Goal: Transaction & Acquisition: Download file/media

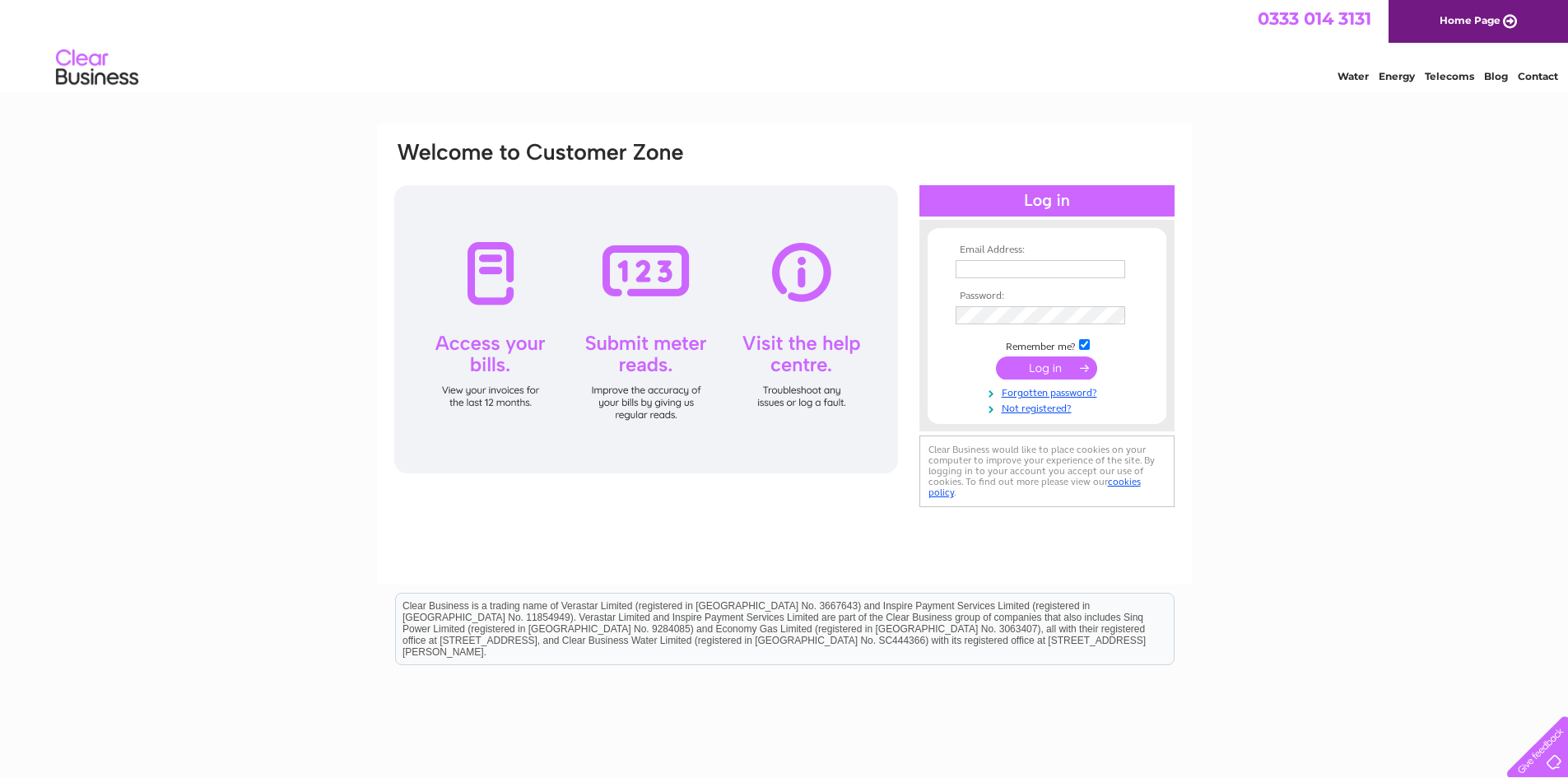
click at [1018, 270] on input "text" at bounding box center [1039, 269] width 170 height 18
type input "purchaseledger@amtauto.co.uk"
click at [1064, 369] on input "submit" at bounding box center [1046, 369] width 101 height 23
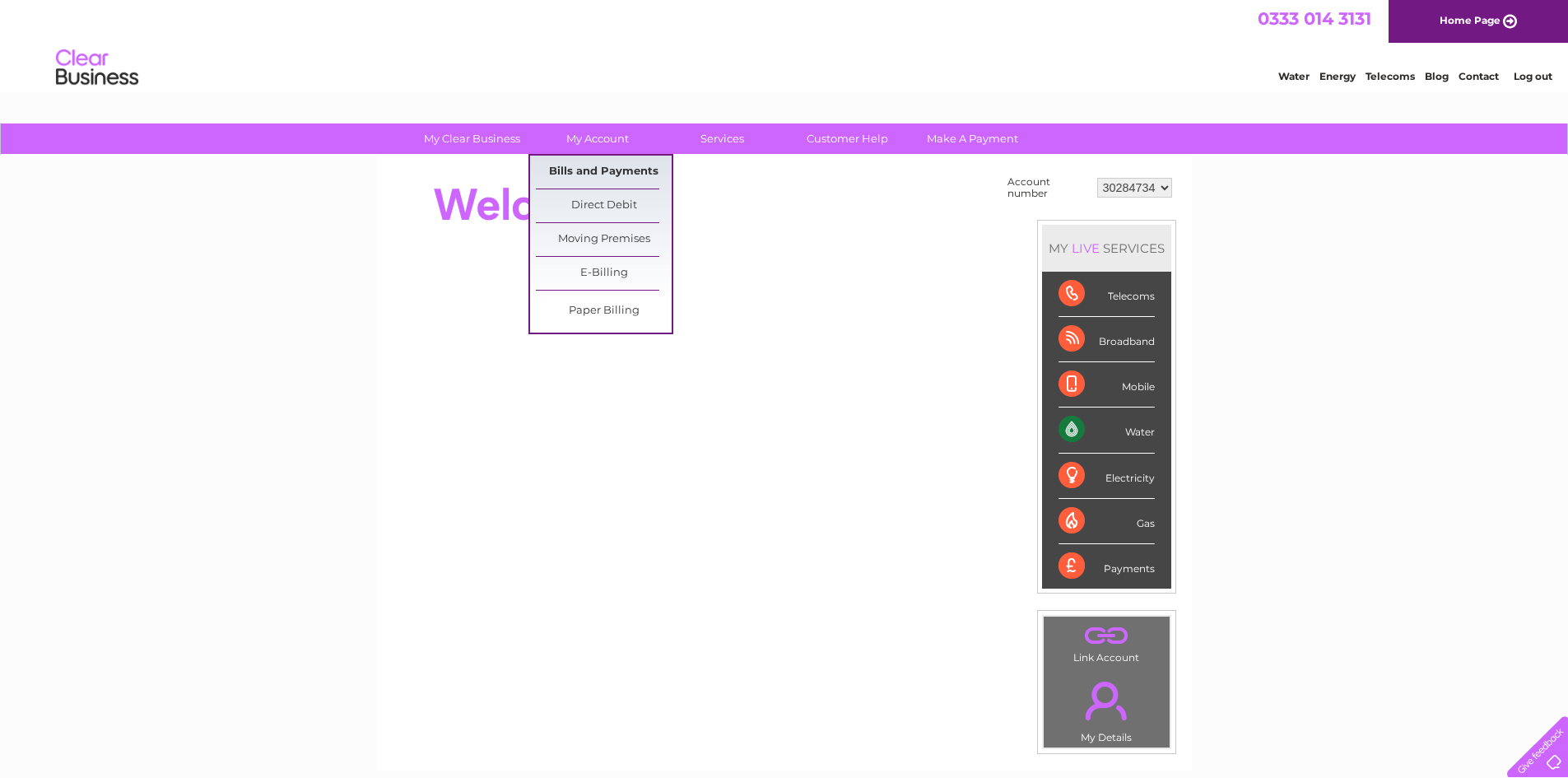
click at [599, 177] on link "Bills and Payments" at bounding box center [603, 171] width 136 height 33
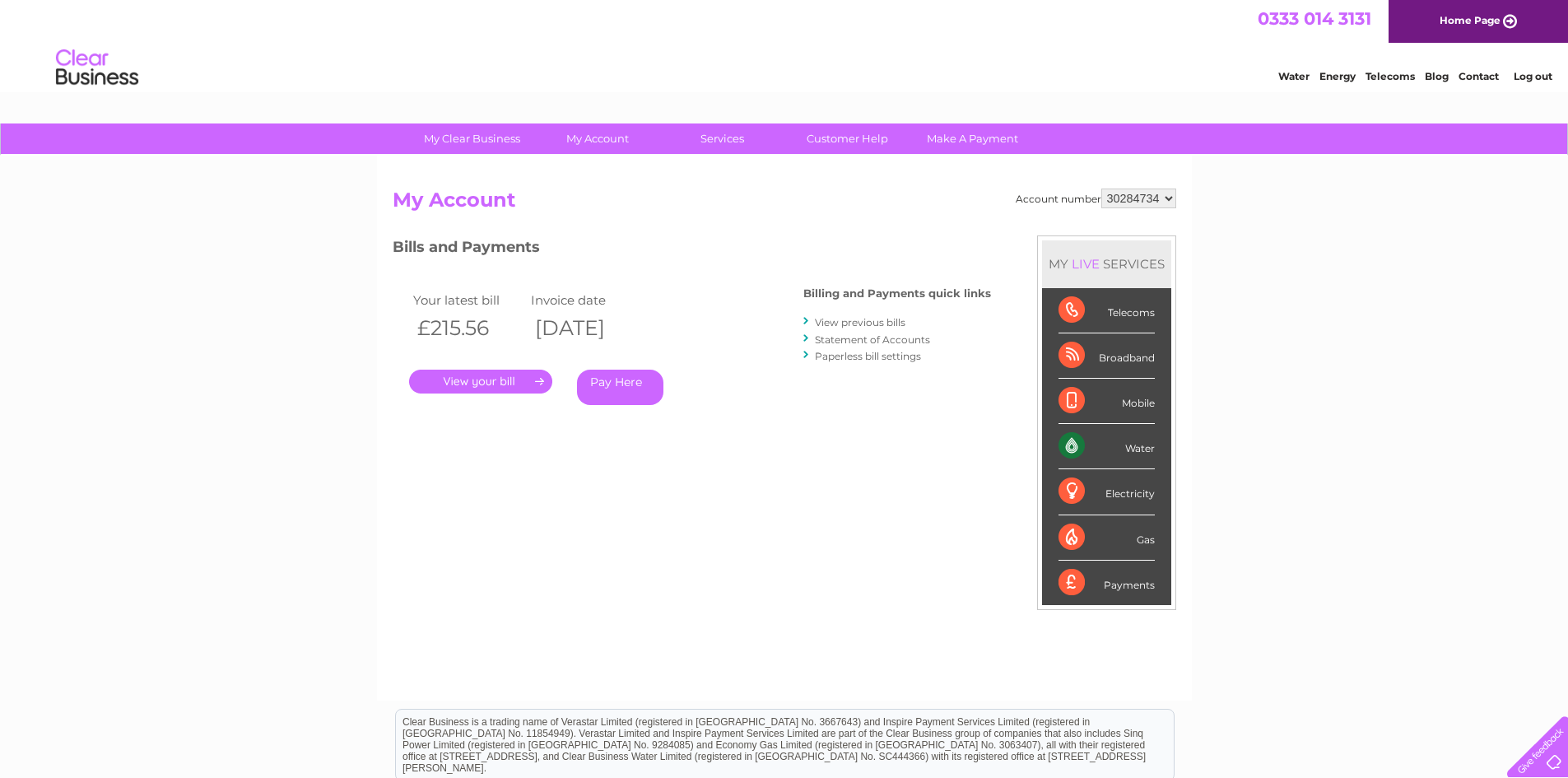
click at [463, 386] on link "." at bounding box center [481, 381] width 143 height 24
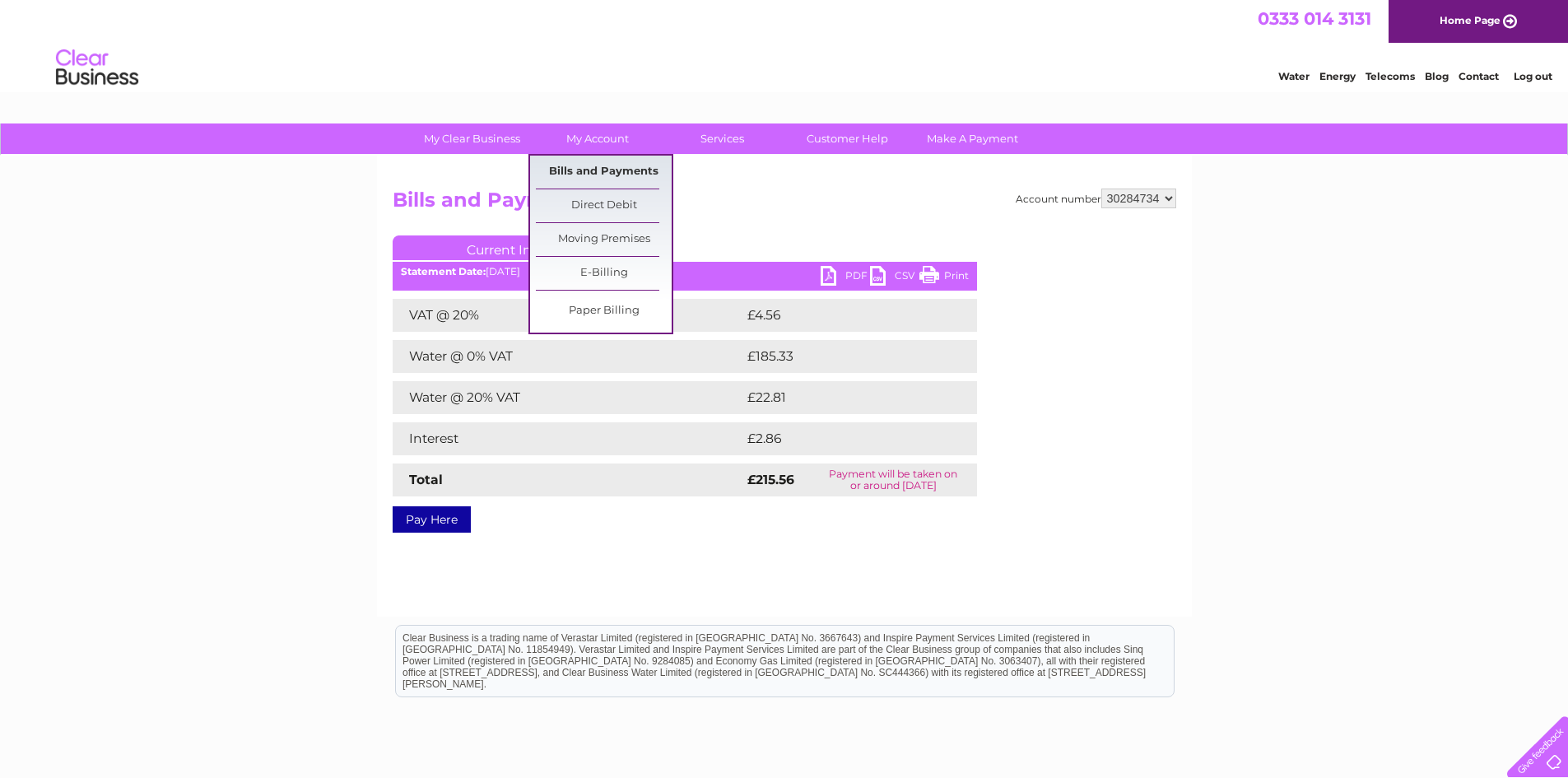
click at [610, 177] on link "Bills and Payments" at bounding box center [603, 171] width 136 height 33
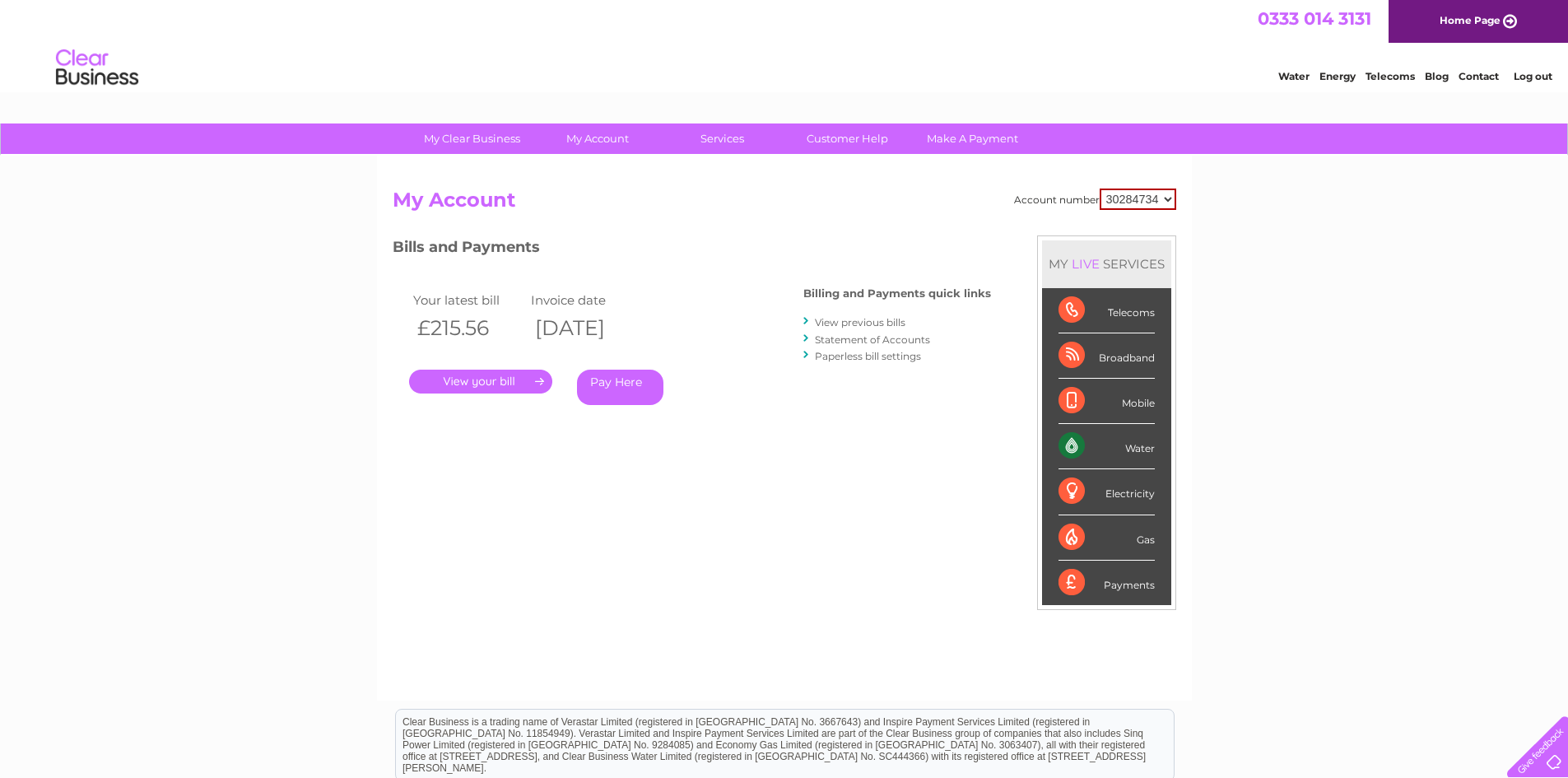
click at [894, 335] on link "Statement of Accounts" at bounding box center [871, 340] width 115 height 12
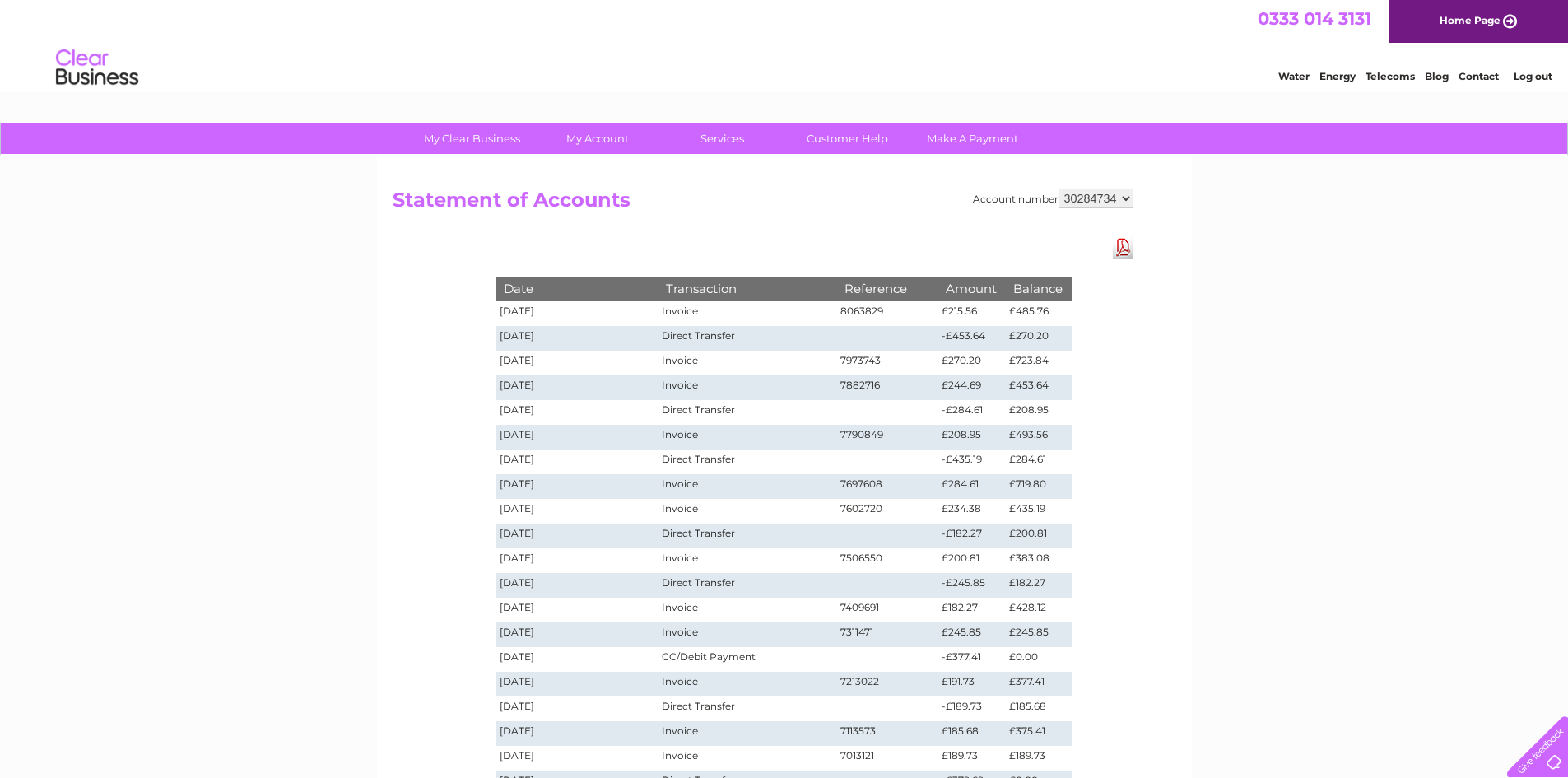
click at [713, 364] on td "Invoice" at bounding box center [746, 363] width 177 height 25
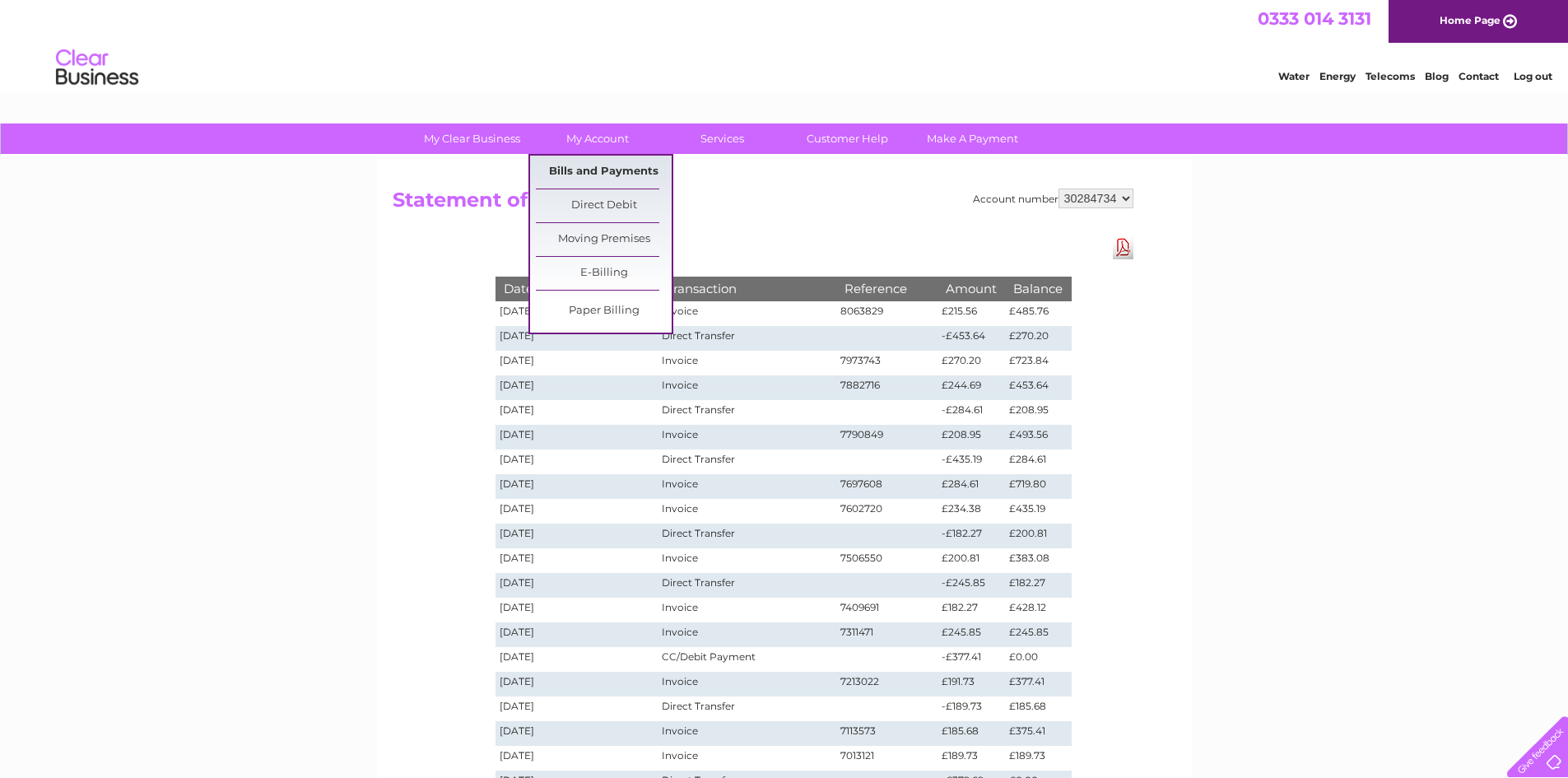
click at [597, 177] on link "Bills and Payments" at bounding box center [603, 171] width 136 height 33
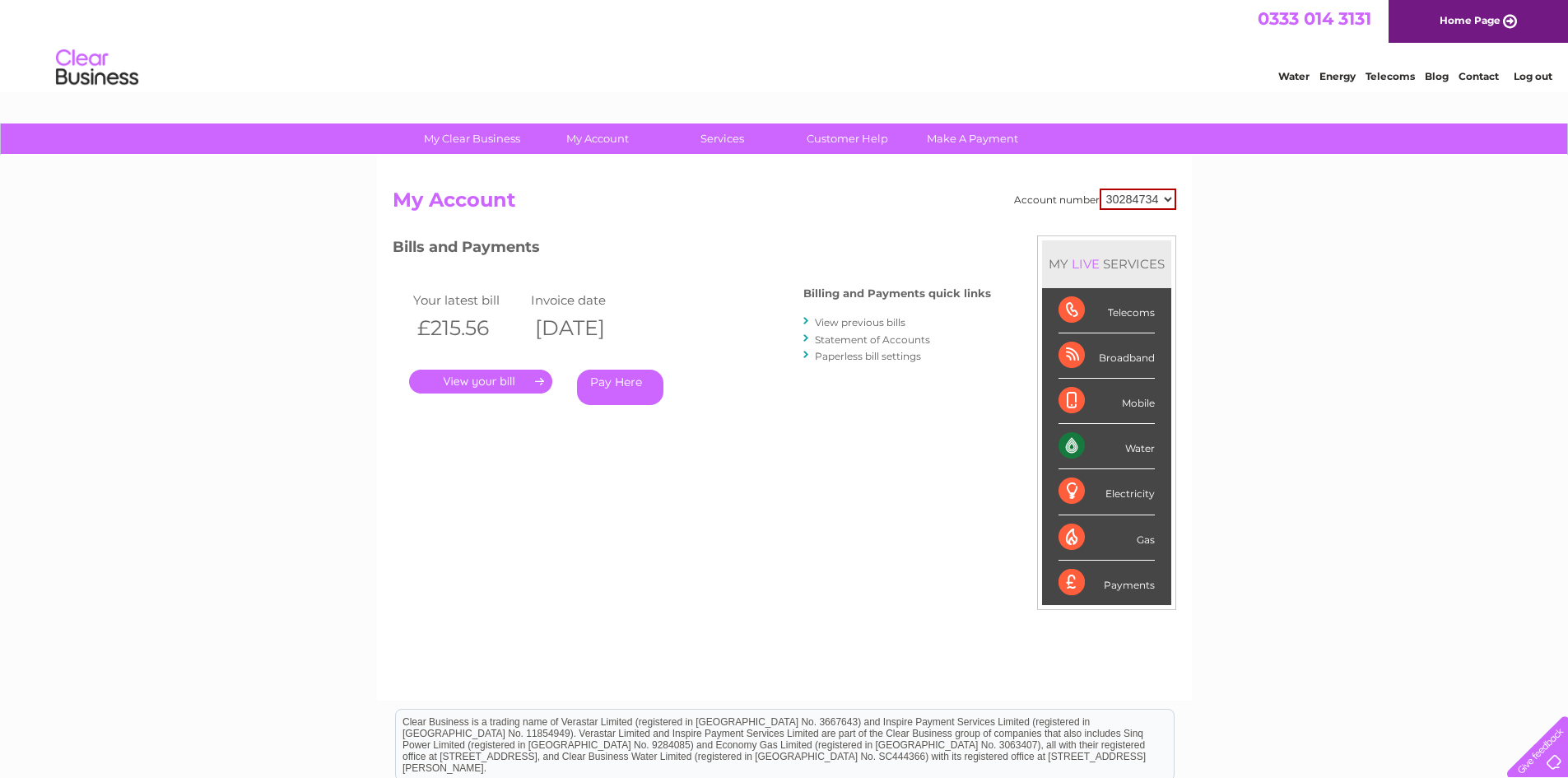
click at [462, 379] on link "." at bounding box center [481, 381] width 143 height 24
click at [862, 323] on link "View previous bills" at bounding box center [859, 322] width 90 height 12
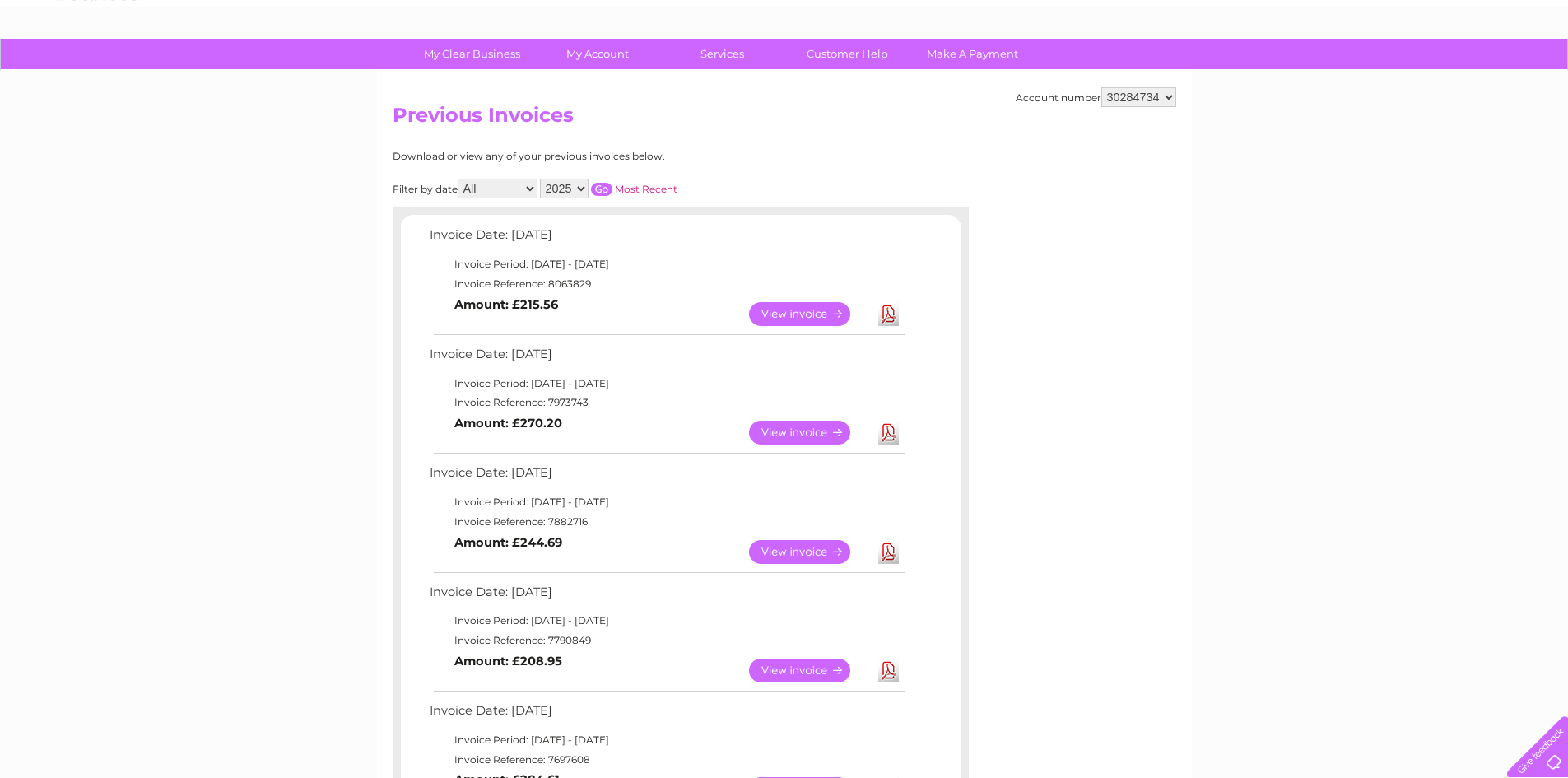
scroll to position [165, 0]
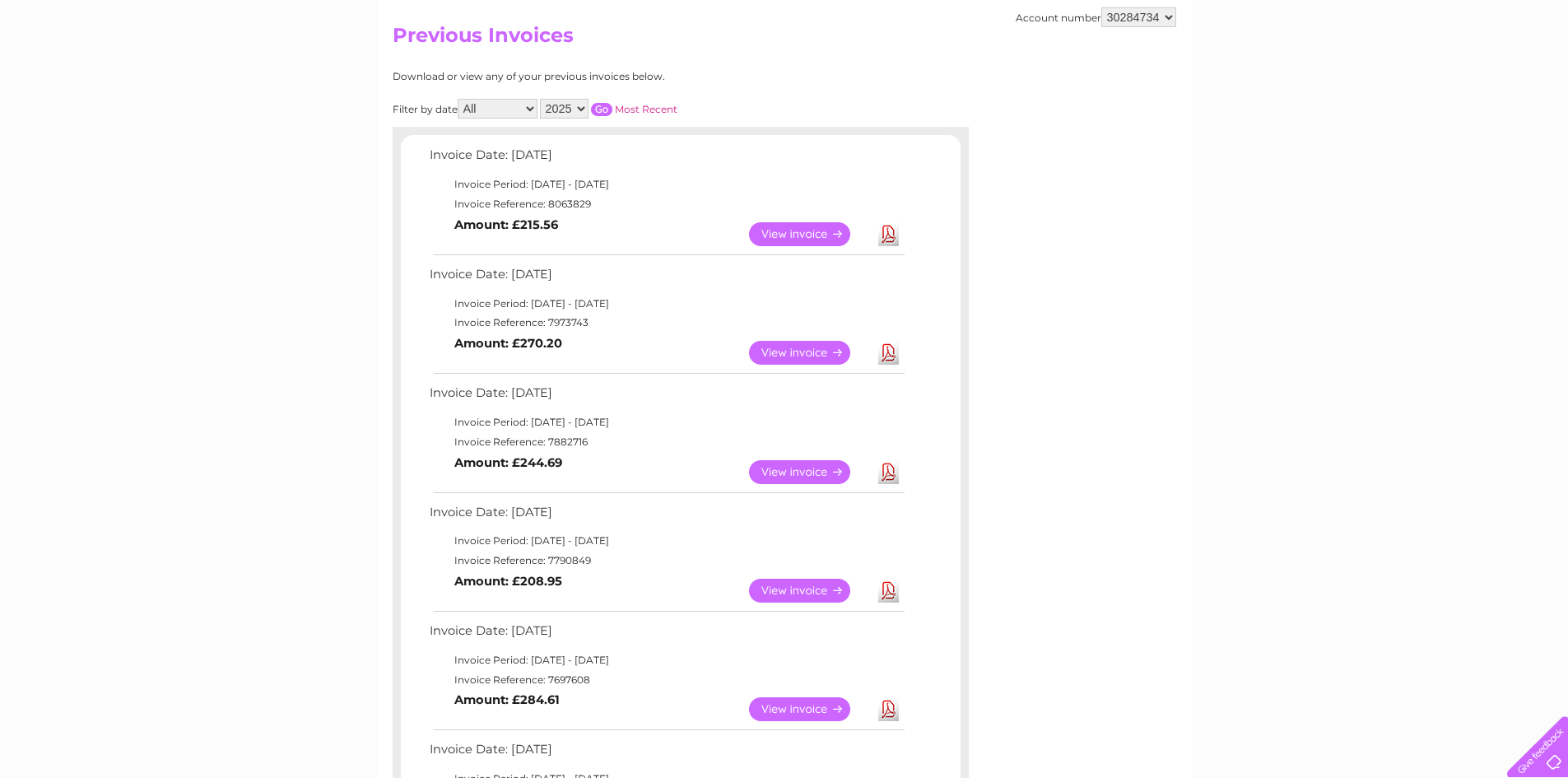
click link "View"
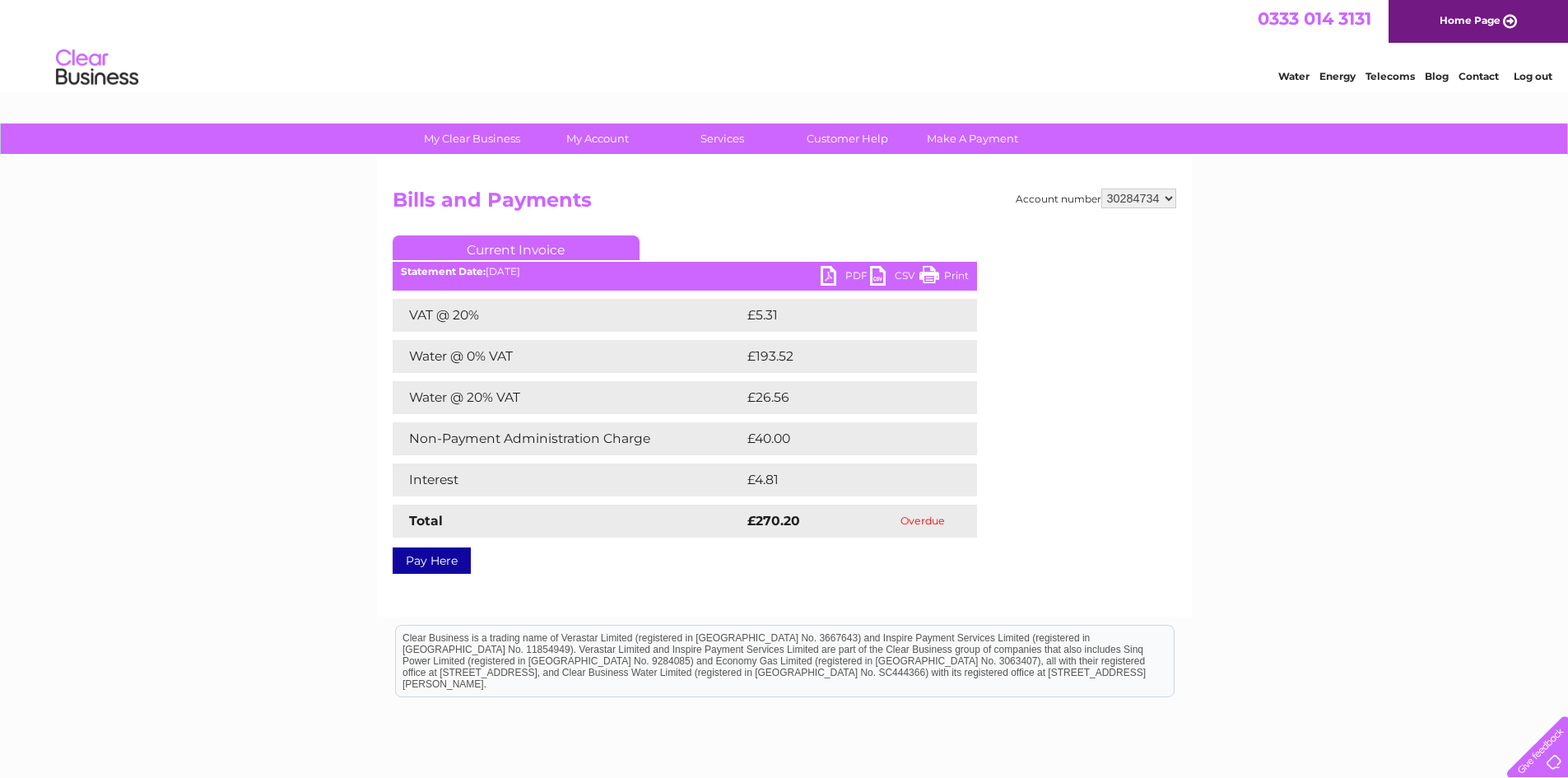
click at [828, 275] on link "PDF" at bounding box center [845, 278] width 49 height 24
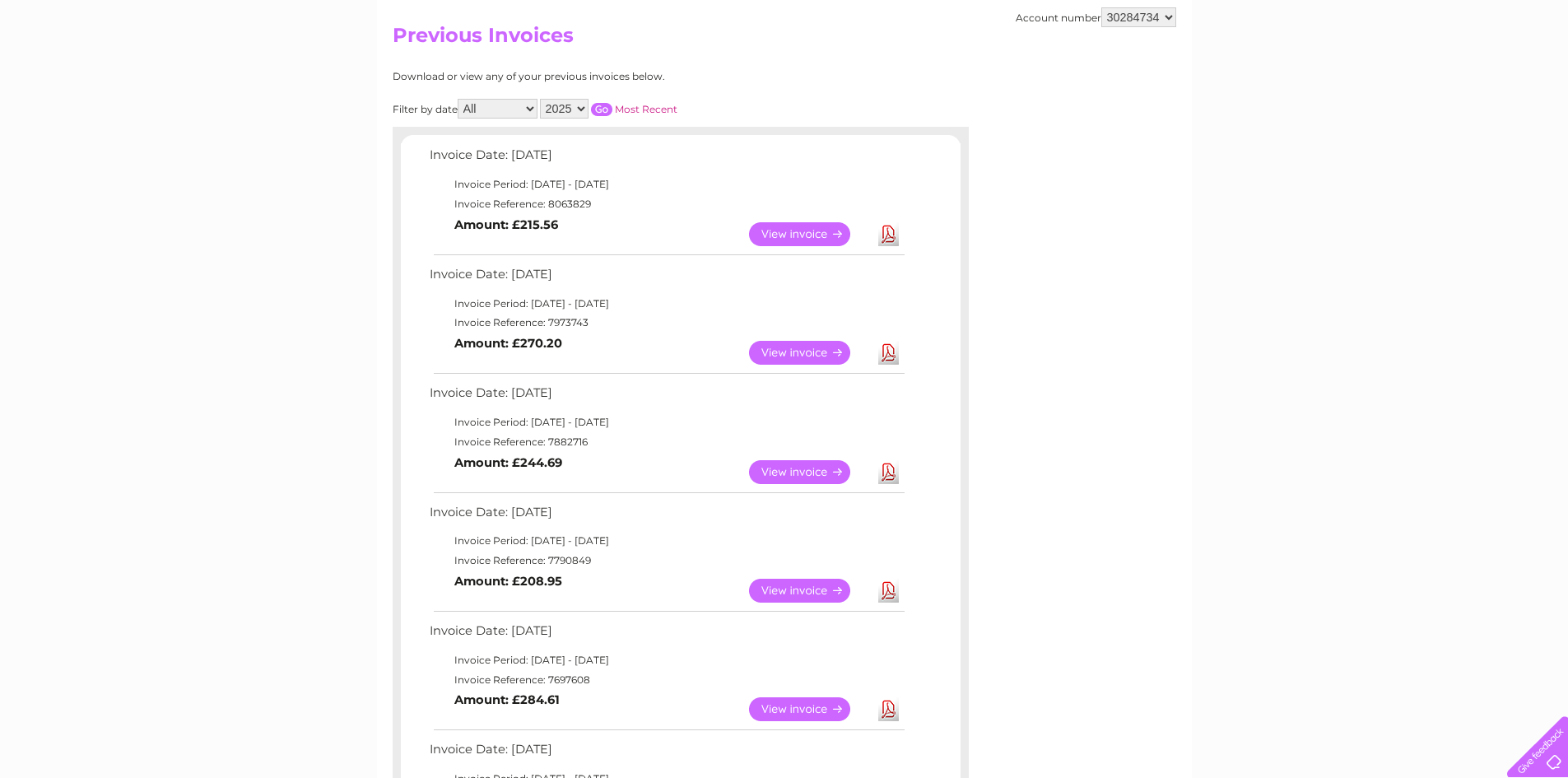
click at [789, 232] on link "View" at bounding box center [809, 235] width 121 height 24
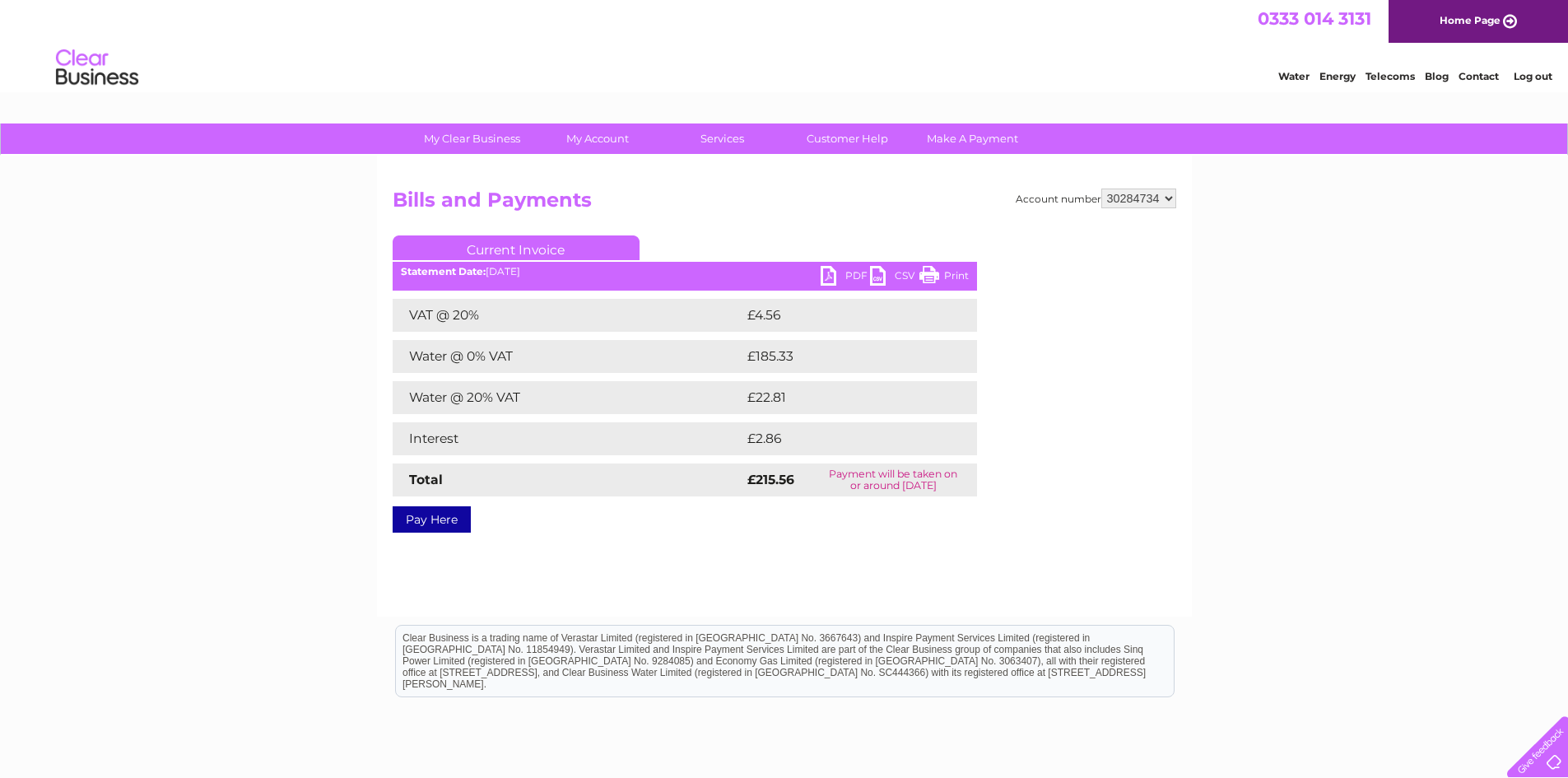
click at [849, 272] on link "PDF" at bounding box center [845, 278] width 49 height 24
